Goal: Information Seeking & Learning: Learn about a topic

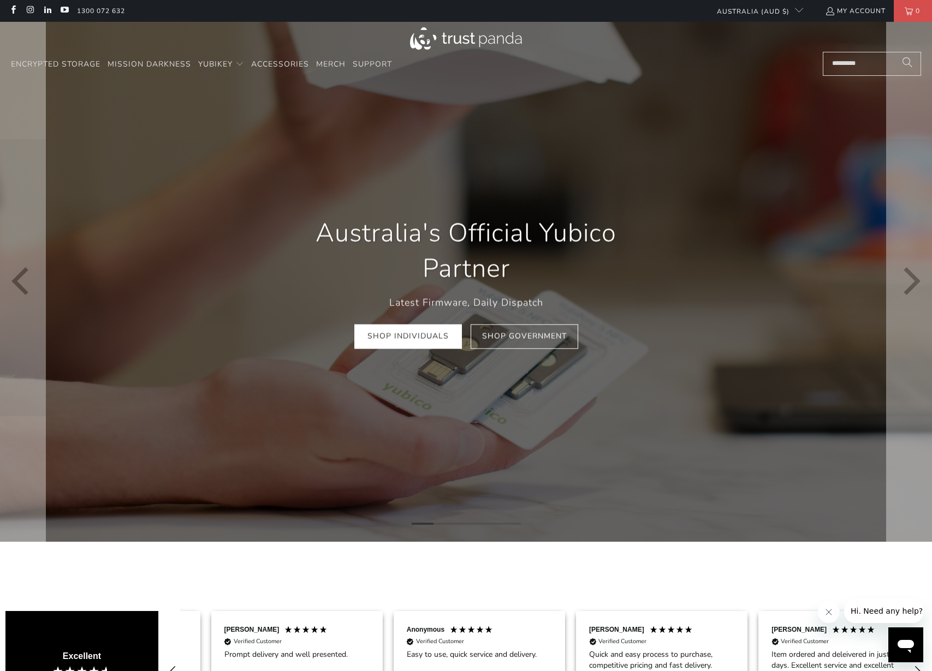
scroll to position [0, 365]
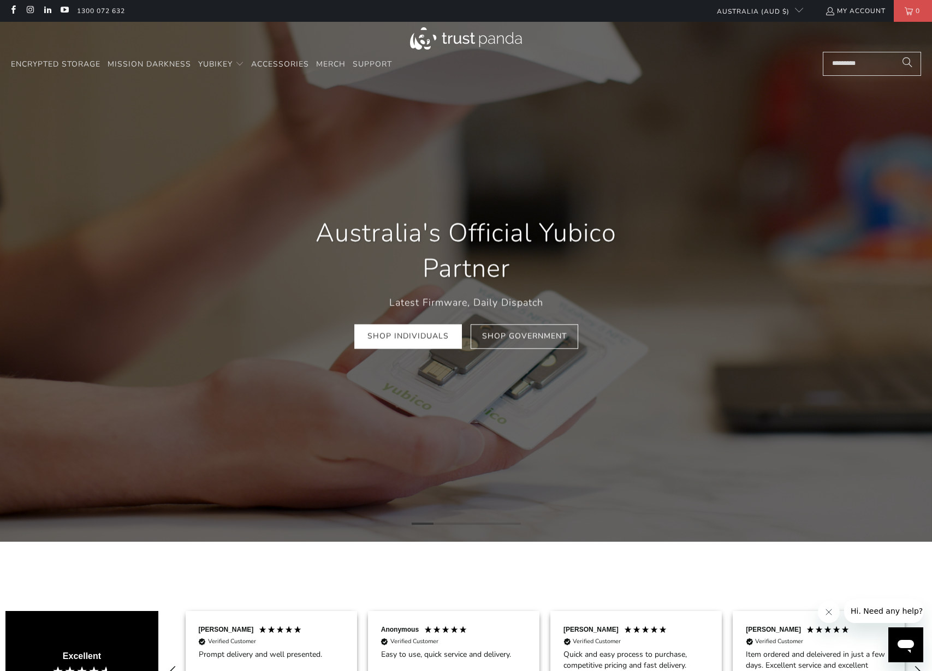
click at [850, 67] on input "Search..." at bounding box center [872, 64] width 98 height 24
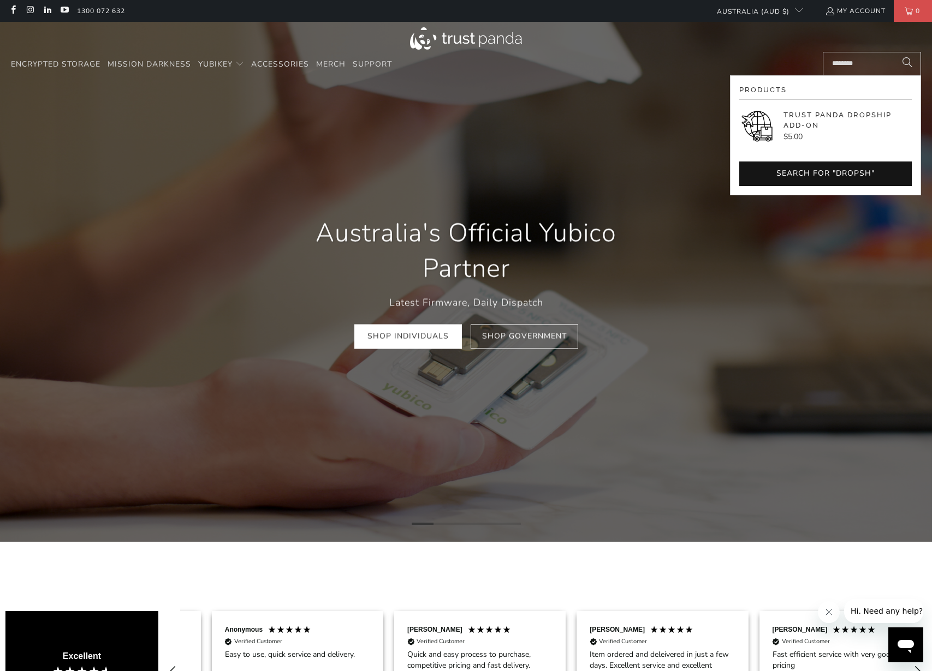
scroll to position [0, 547]
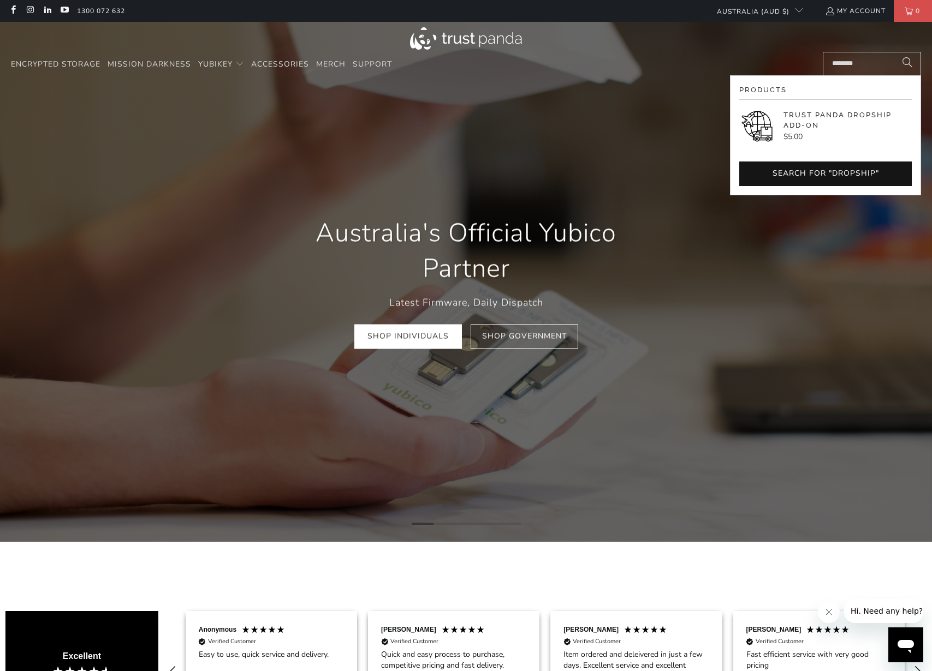
type input "********"
click at [834, 114] on p "Trust Panda Dropship Add-On" at bounding box center [847, 120] width 128 height 21
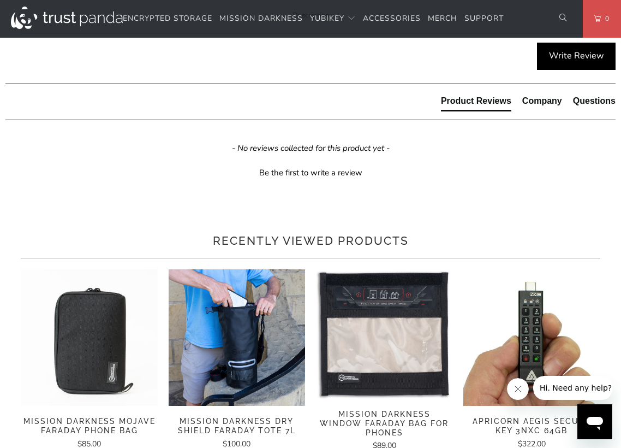
scroll to position [454, 0]
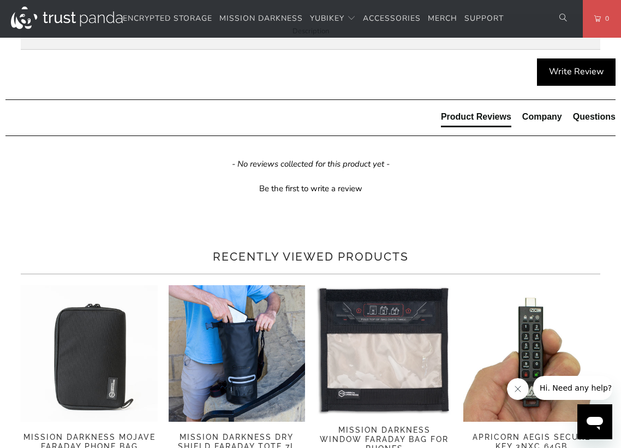
drag, startPoint x: 48, startPoint y: 142, endPoint x: 121, endPoint y: 157, distance: 74.1
click at [0, 0] on div "Are you an IT provider? Are you ordering for someone else and you don't want us…" at bounding box center [0, 0] width 0 height 0
click at [0, 0] on li "Be packed in Trust Panda packaging." at bounding box center [0, 0] width 0 height 0
drag, startPoint x: 205, startPoint y: 162, endPoint x: 62, endPoint y: 165, distance: 142.5
click at [0, 0] on li "Be packed in Trust Panda packaging." at bounding box center [0, 0] width 0 height 0
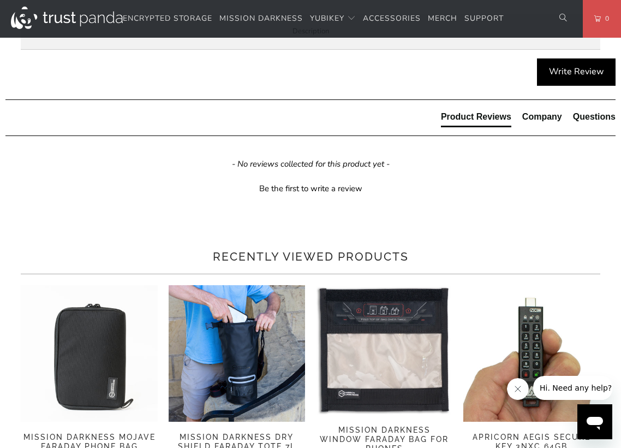
click at [0, 0] on li "Be packed without an invoice, so the recipient doesn't know who sent it" at bounding box center [0, 0] width 0 height 0
drag, startPoint x: 88, startPoint y: 180, endPoint x: 163, endPoint y: 181, distance: 74.2
click at [0, 0] on li "Be packed without an invoice, so the recipient doesn't know who sent it" at bounding box center [0, 0] width 0 height 0
drag, startPoint x: 174, startPoint y: 181, endPoint x: 349, endPoint y: 182, distance: 175.2
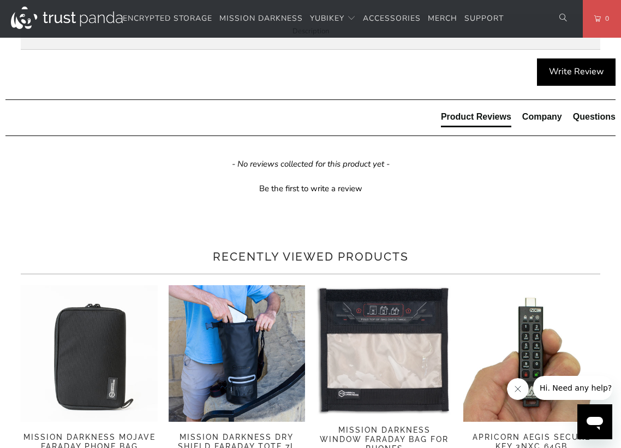
click at [0, 0] on li "Be packed without an invoice, so the recipient doesn't know who sent it" at bounding box center [0, 0] width 0 height 0
drag, startPoint x: 72, startPoint y: 196, endPoint x: 214, endPoint y: 198, distance: 142.5
click at [0, 0] on ul "Be packed in Trust Panda packaging. Be packed without an invoice, so the recipi…" at bounding box center [0, 0] width 0 height 0
drag, startPoint x: 74, startPoint y: 234, endPoint x: 246, endPoint y: 236, distance: 171.4
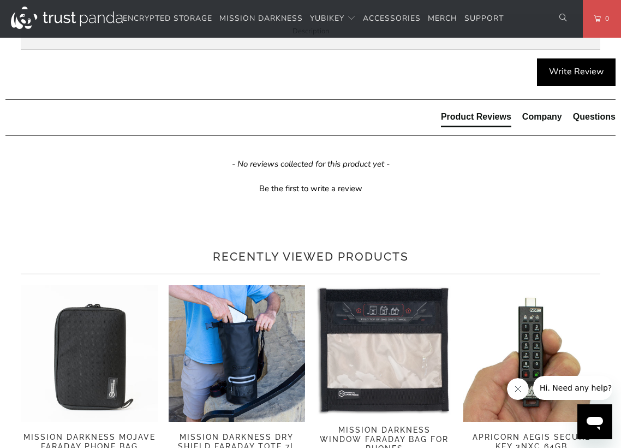
click at [0, 0] on li "The shipping label will show the order number" at bounding box center [0, 0] width 0 height 0
click at [0, 0] on span "Enterprise and Government" at bounding box center [0, 0] width 0 height 0
drag, startPoint x: 45, startPoint y: 188, endPoint x: 327, endPoint y: 190, distance: 282.2
click at [0, 0] on h3 "Enterprise Self Service Portal" at bounding box center [0, 0] width 0 height 0
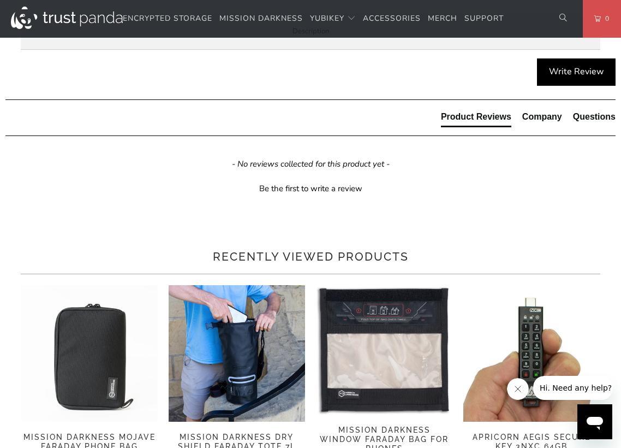
click at [0, 0] on h3 "Enterprise Self Service Portal" at bounding box center [0, 0] width 0 height 0
click at [0, 0] on p "If you're a business that needs to ship a large number of YubiKeys to employees…" at bounding box center [0, 0] width 0 height 0
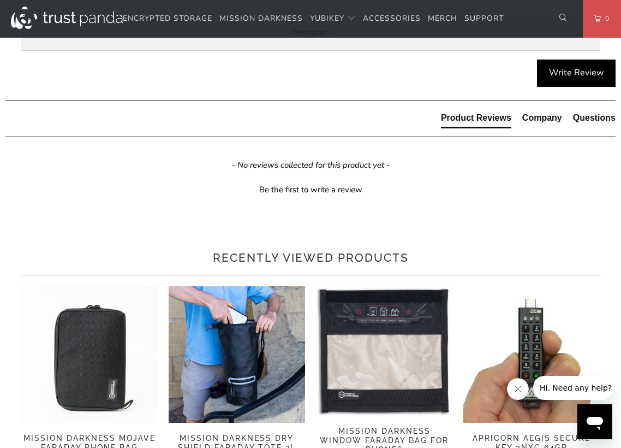
click at [0, 0] on span "Overview" at bounding box center [0, 0] width 0 height 0
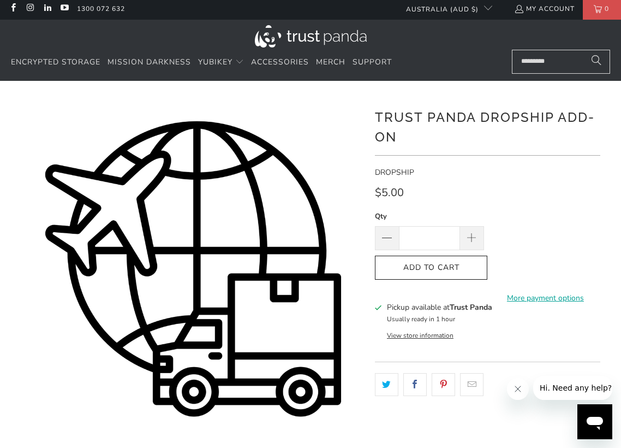
scroll to position [0, 0]
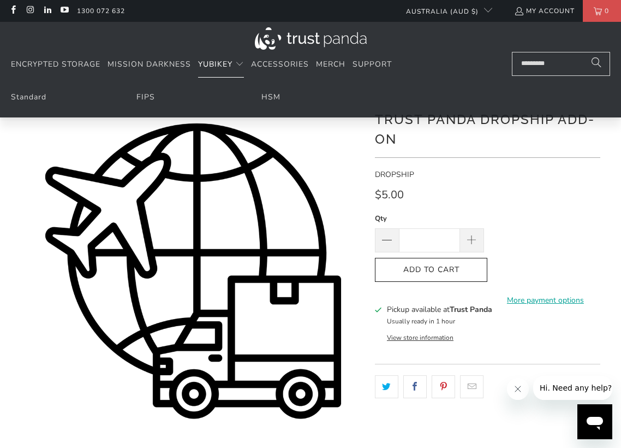
click at [223, 67] on span "YubiKey" at bounding box center [215, 64] width 34 height 10
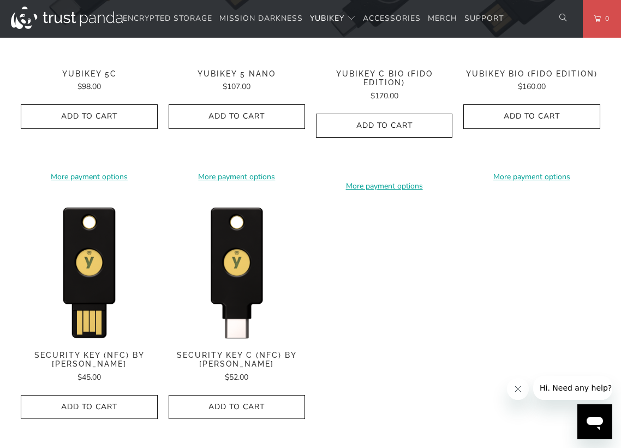
scroll to position [953, 0]
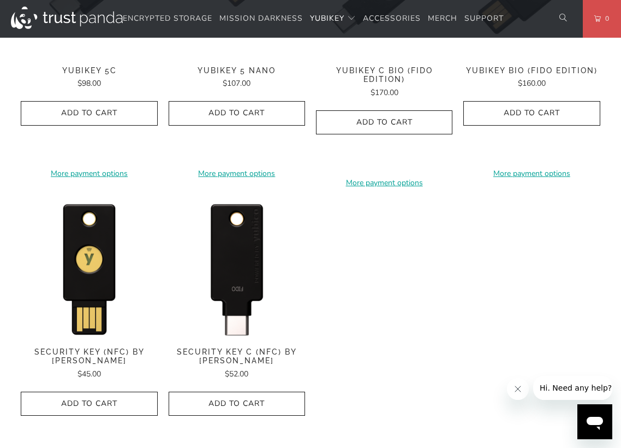
click at [252, 269] on img at bounding box center [237, 267] width 136 height 136
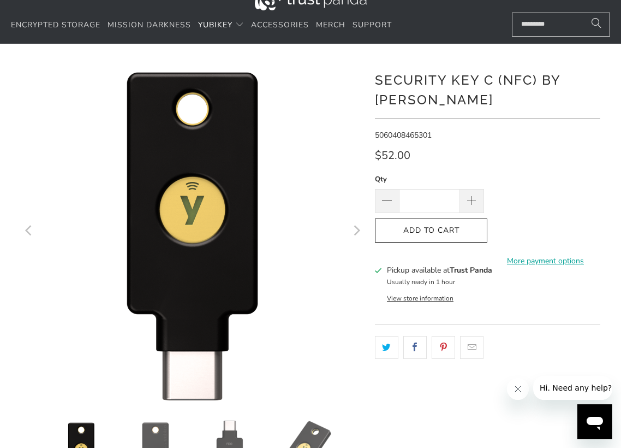
scroll to position [40, 0]
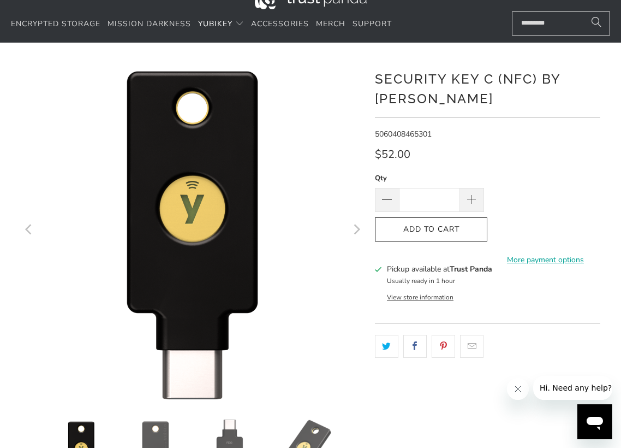
click at [549, 23] on input "Search..." at bounding box center [561, 23] width 98 height 24
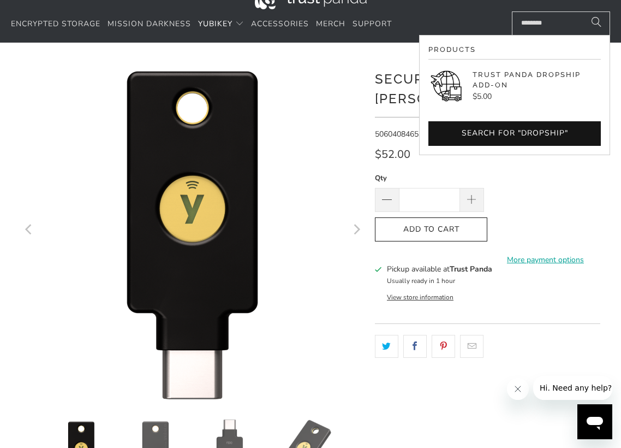
type input "********"
click at [515, 83] on p "Trust Panda Dropship Add-On" at bounding box center [537, 79] width 128 height 21
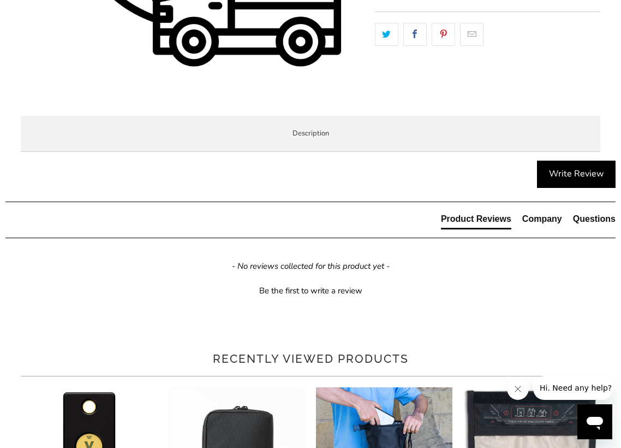
scroll to position [352, 0]
